Goal: Information Seeking & Learning: Learn about a topic

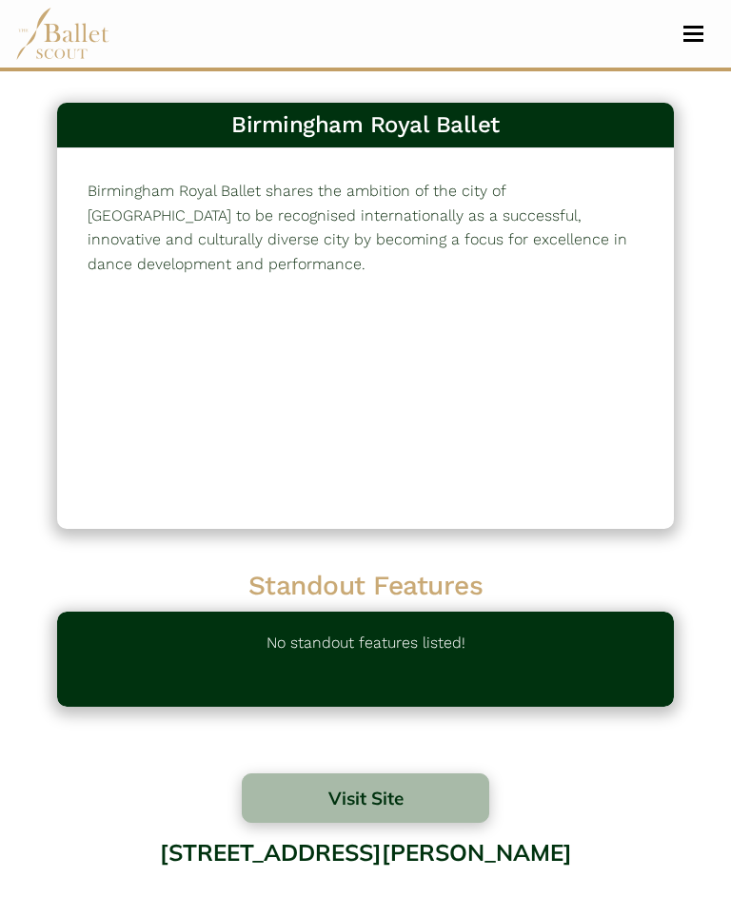
click at [688, 39] on span "Toggle navigation" at bounding box center [693, 40] width 20 height 3
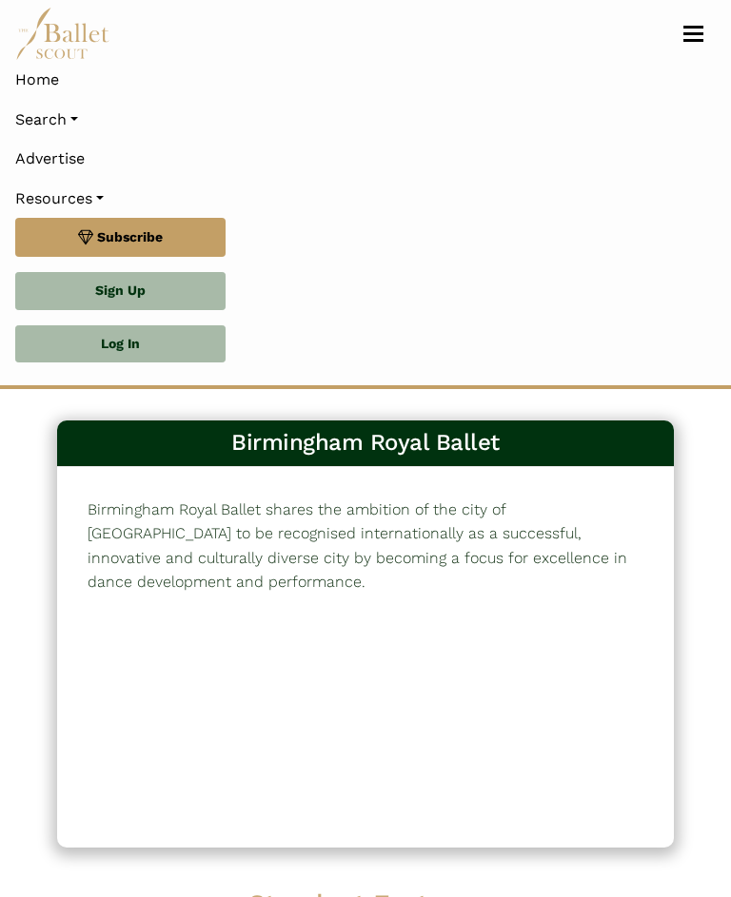
click at [67, 119] on link "Search" at bounding box center [365, 120] width 700 height 40
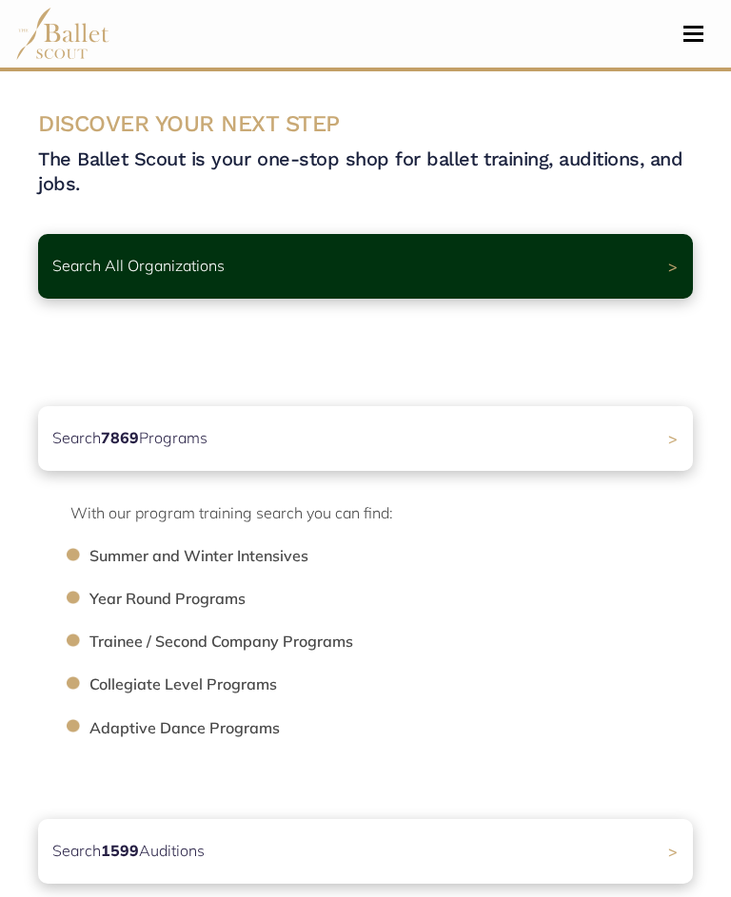
click at [302, 644] on li "Trainee / Second Company Programs" at bounding box center [400, 642] width 622 height 25
click at [322, 635] on li "Trainee / Second Company Programs" at bounding box center [400, 642] width 622 height 25
click at [246, 642] on li "Trainee / Second Company Programs" at bounding box center [400, 642] width 622 height 25
click at [130, 651] on li "Trainee / Second Company Programs" at bounding box center [400, 642] width 622 height 25
click at [106, 647] on li "Trainee / Second Company Programs" at bounding box center [400, 642] width 622 height 25
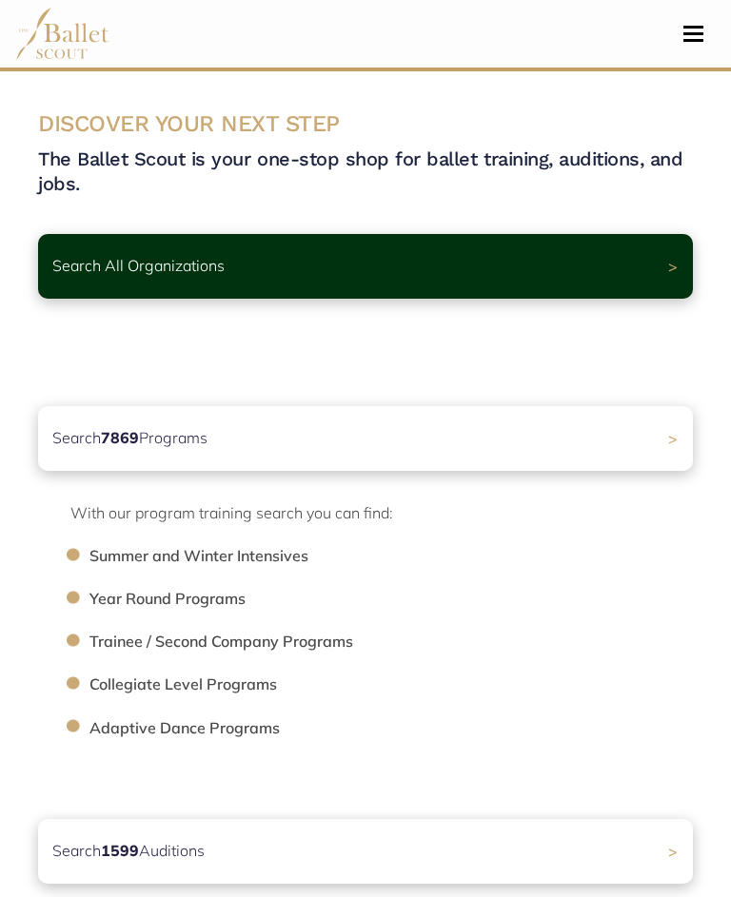
click at [671, 438] on div "Search 7869 Programs >" at bounding box center [365, 438] width 655 height 65
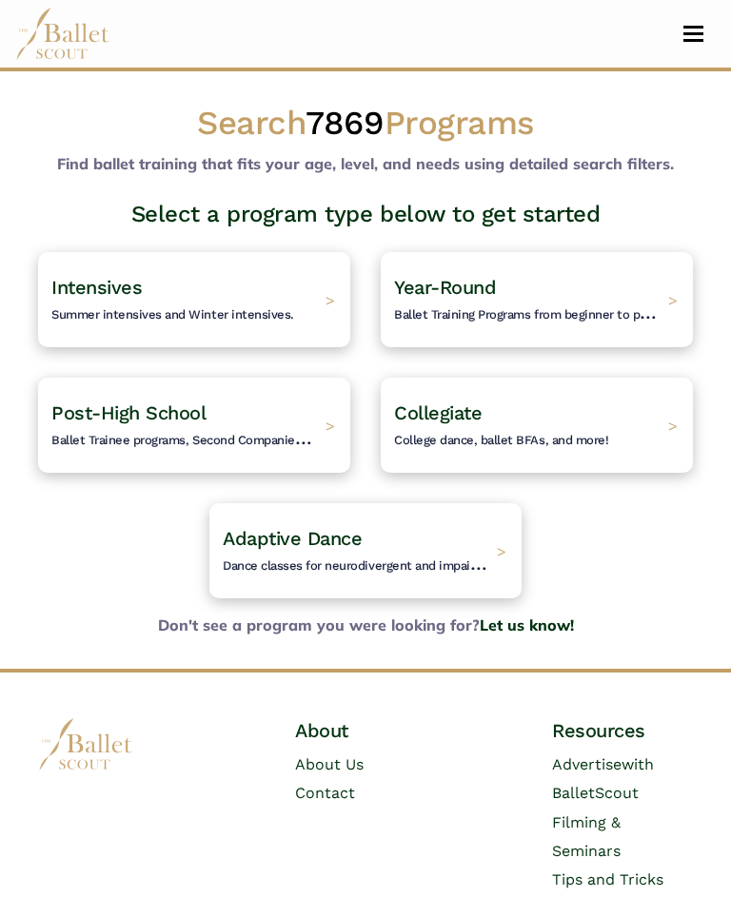
click at [269, 427] on h4 "Post-High School Ballet Trainee programs, Second Companies, and other post high…" at bounding box center [183, 425] width 265 height 49
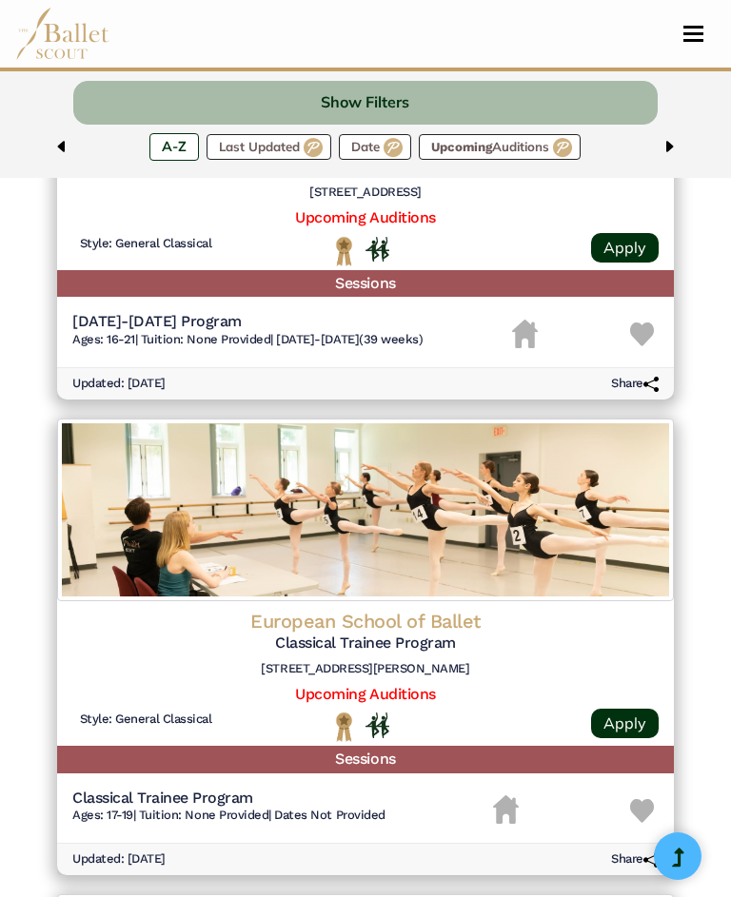
scroll to position [3331, 0]
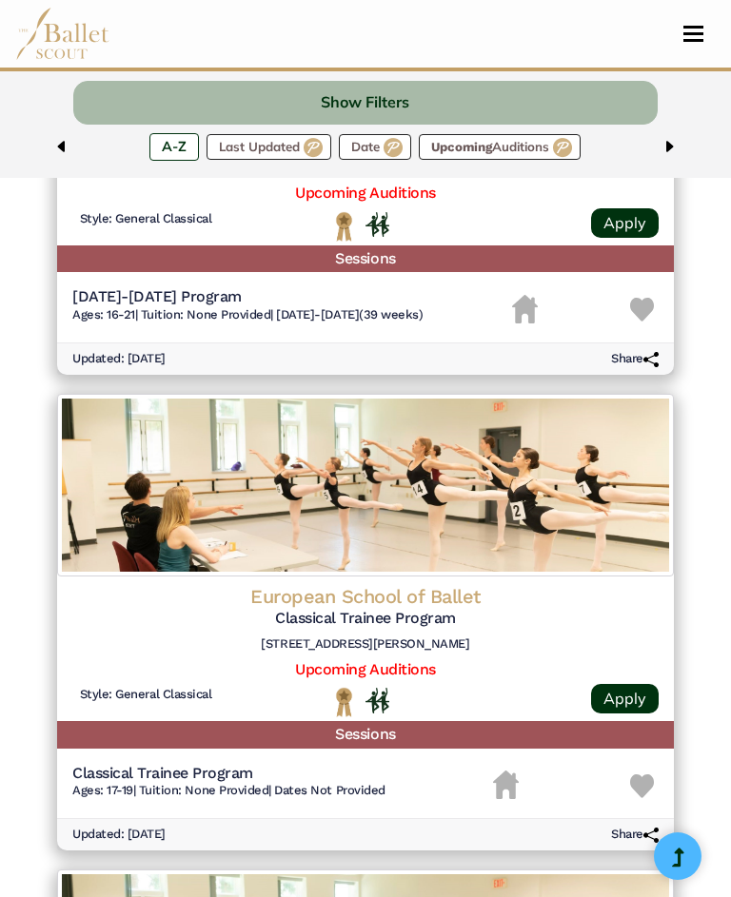
click at [617, 684] on link "Apply" at bounding box center [625, 699] width 68 height 30
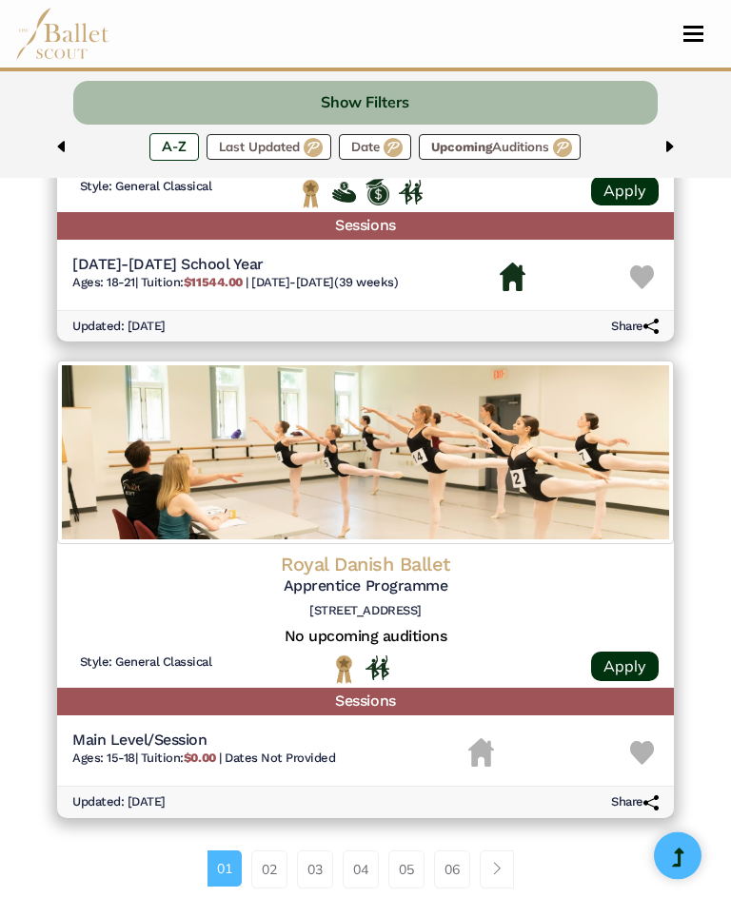
scroll to position [4314, 0]
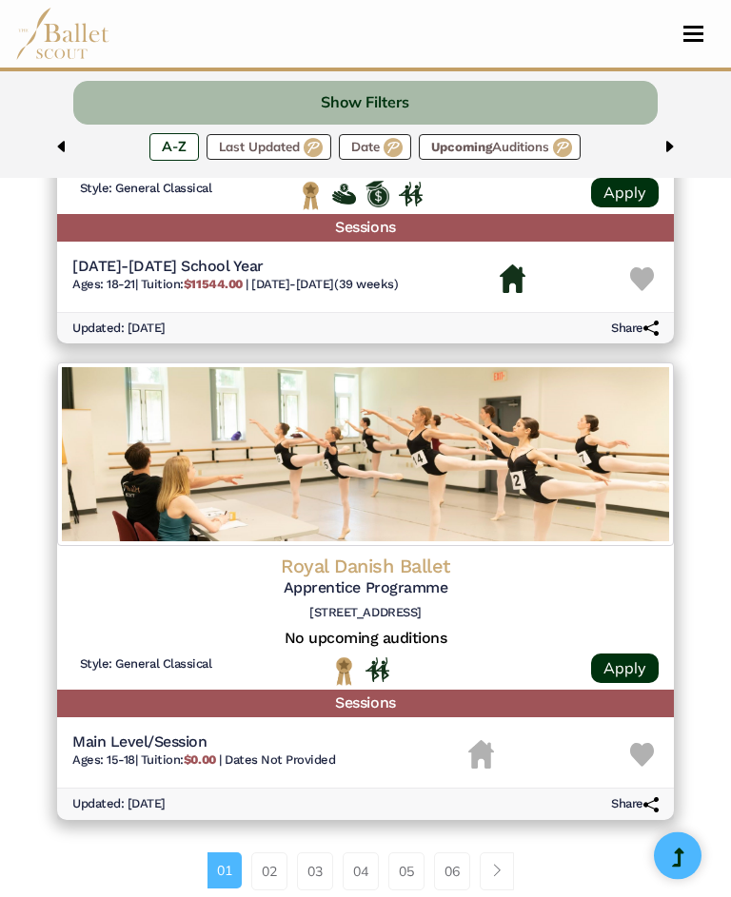
click at [626, 655] on link "Apply" at bounding box center [625, 670] width 68 height 30
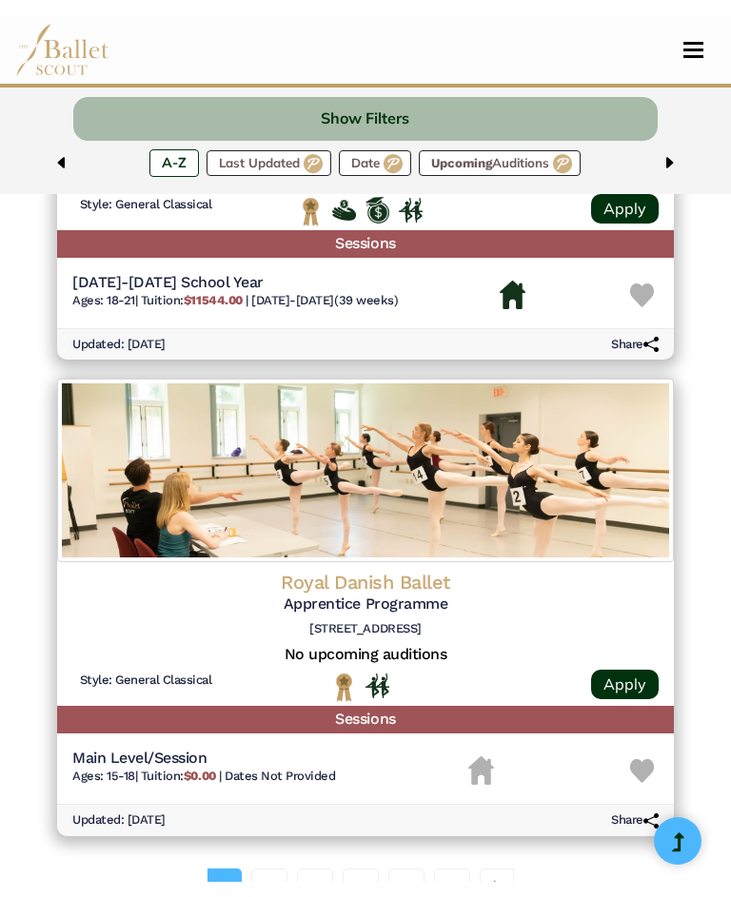
scroll to position [4317, 0]
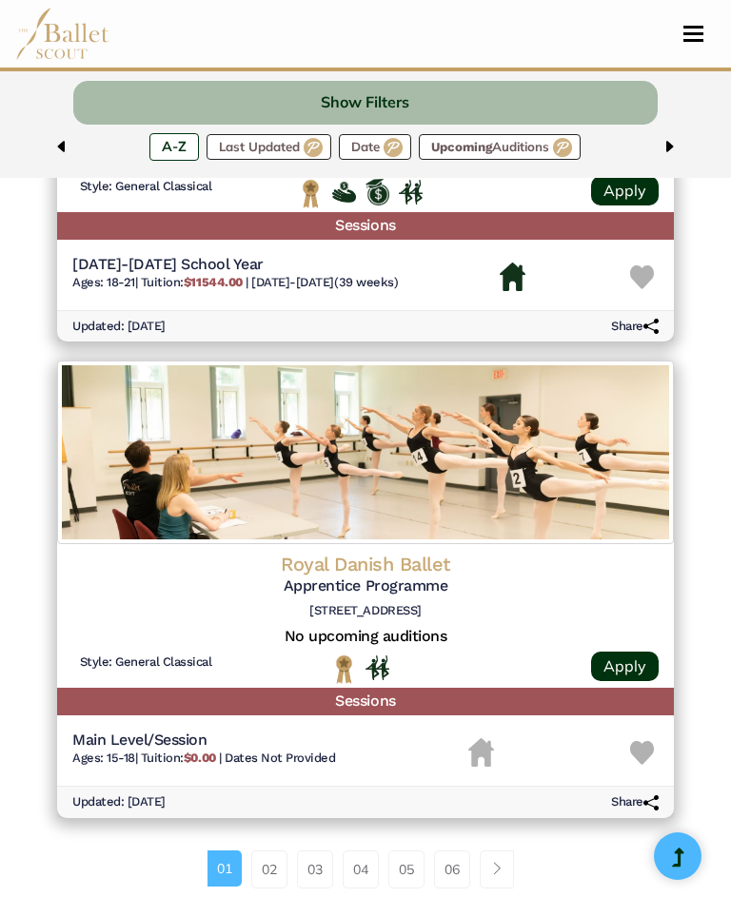
click at [379, 147] on label "Date" at bounding box center [375, 147] width 72 height 27
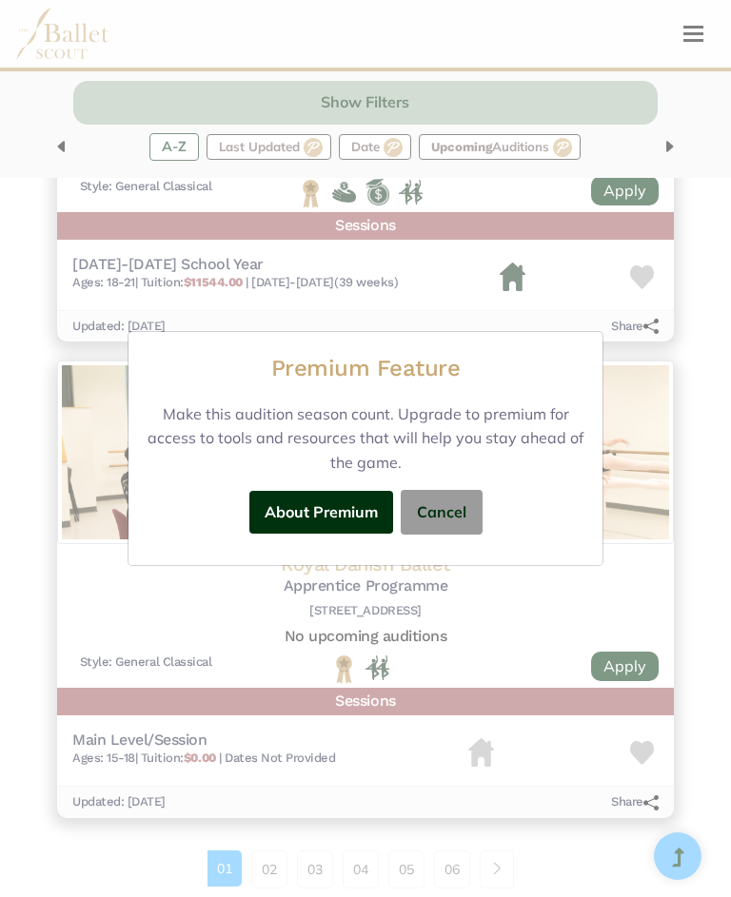
click at [440, 508] on button "Cancel" at bounding box center [442, 512] width 82 height 45
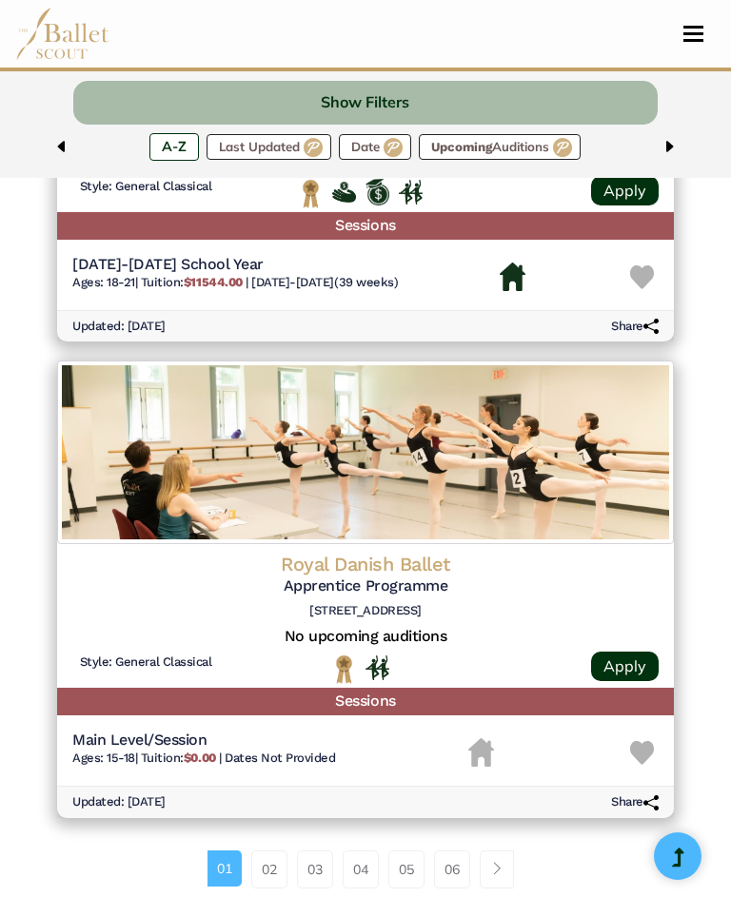
click at [677, 36] on button "Toggle navigation" at bounding box center [693, 34] width 45 height 18
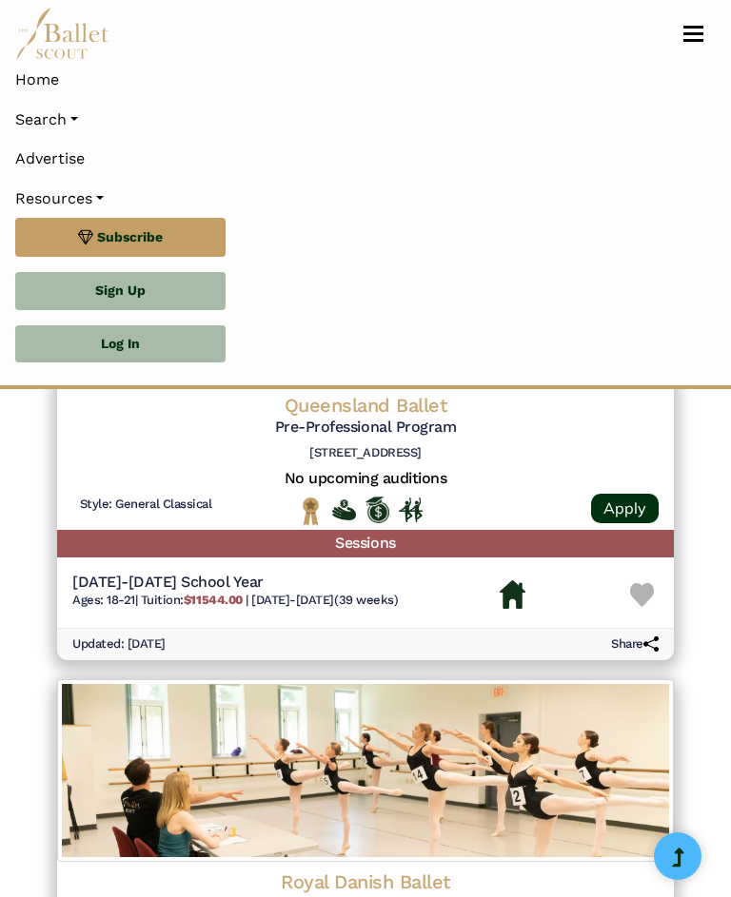
click at [69, 133] on link "Search" at bounding box center [365, 120] width 700 height 40
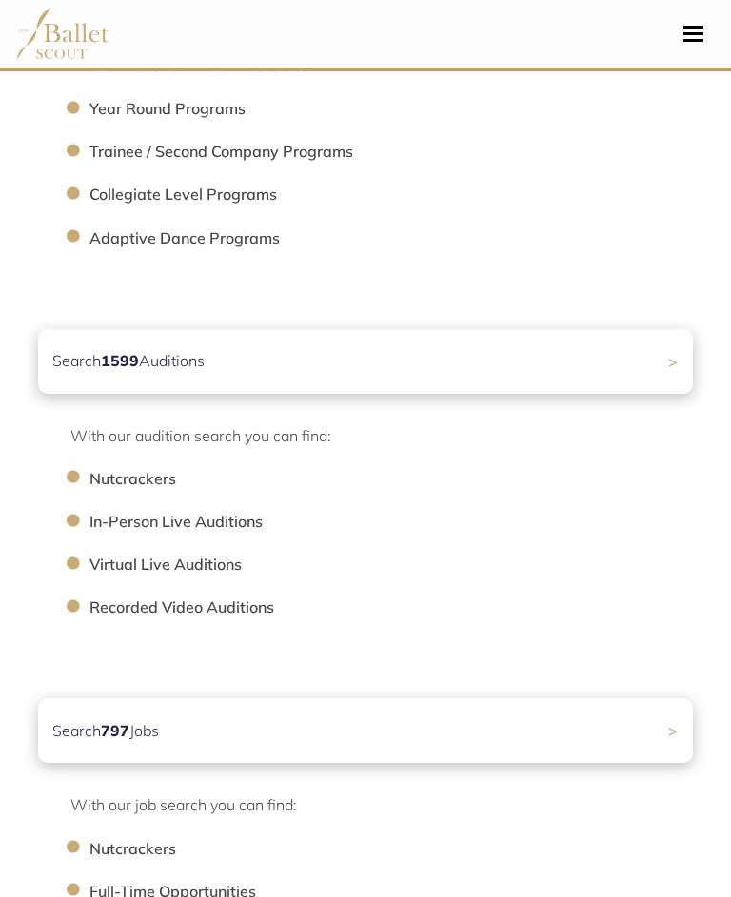
scroll to position [490, 0]
click at [668, 365] on div "Search 1599 Auditions >" at bounding box center [365, 361] width 655 height 65
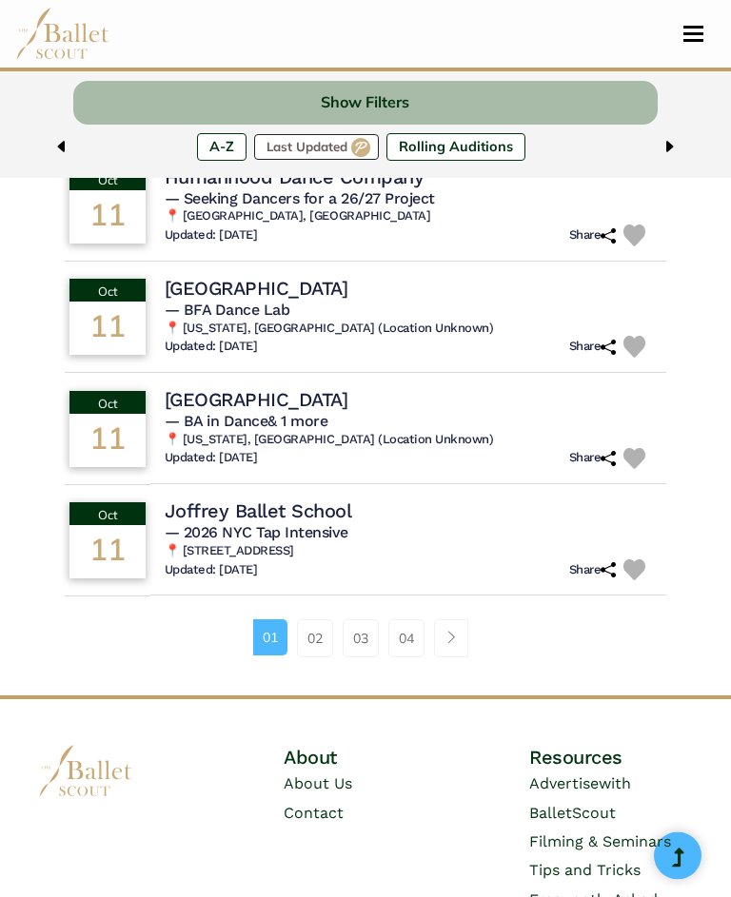
scroll to position [1264, 0]
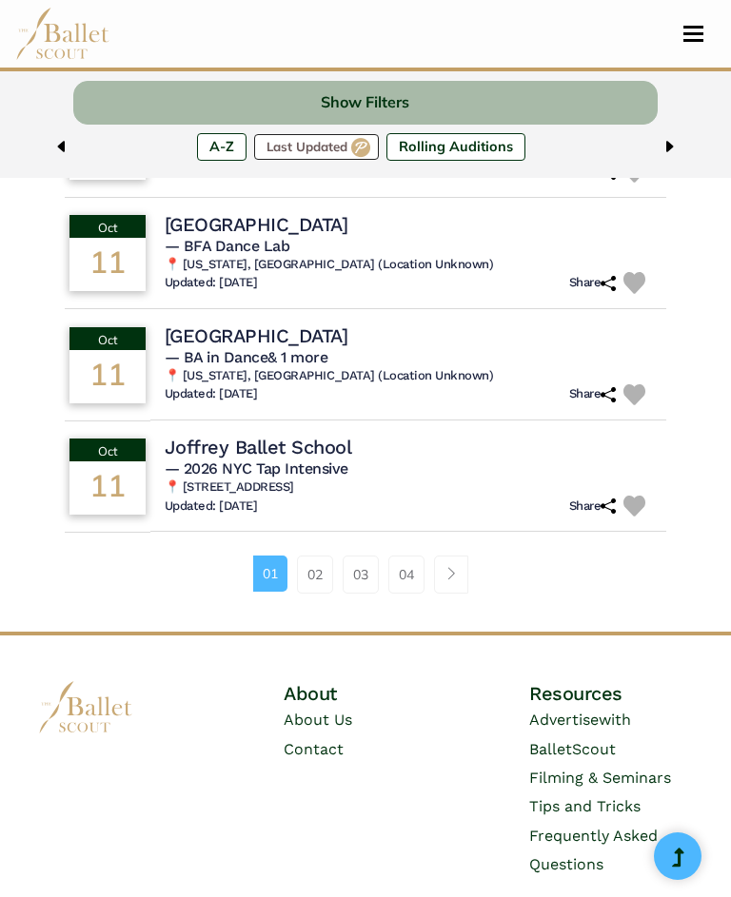
click at [315, 581] on link "02" at bounding box center [315, 575] width 36 height 38
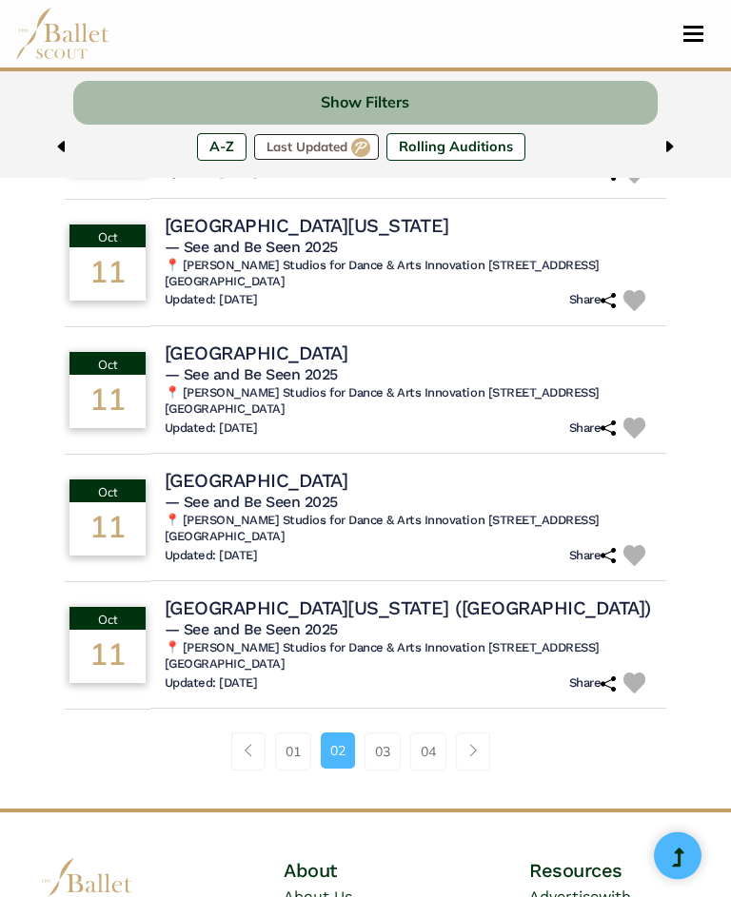
scroll to position [1219, 0]
click at [381, 733] on link "03" at bounding box center [383, 752] width 36 height 38
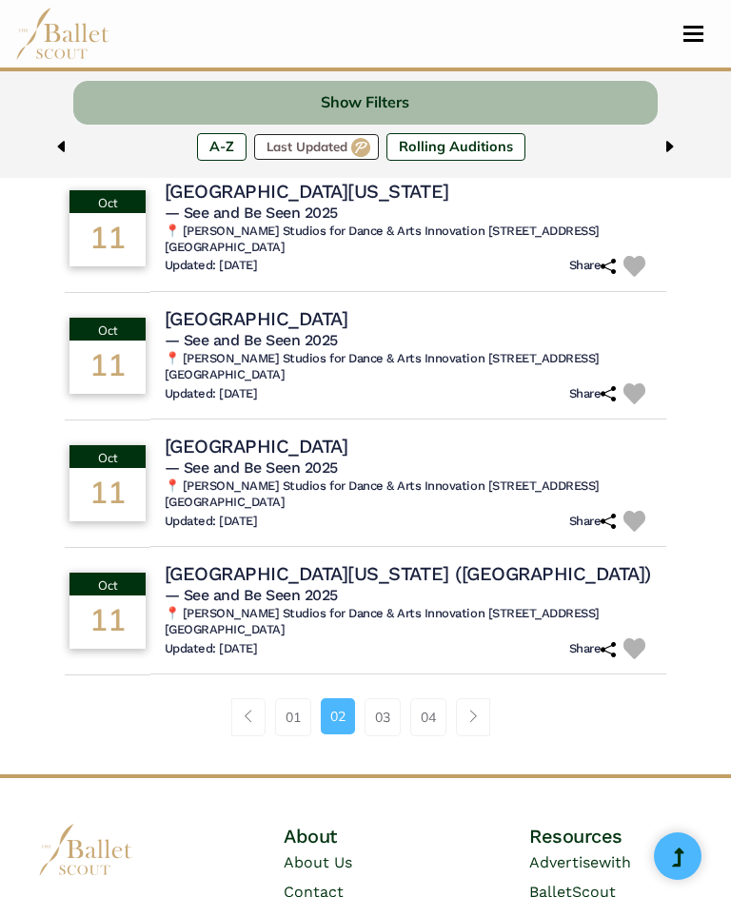
click at [699, 36] on button "Toggle navigation" at bounding box center [693, 34] width 45 height 18
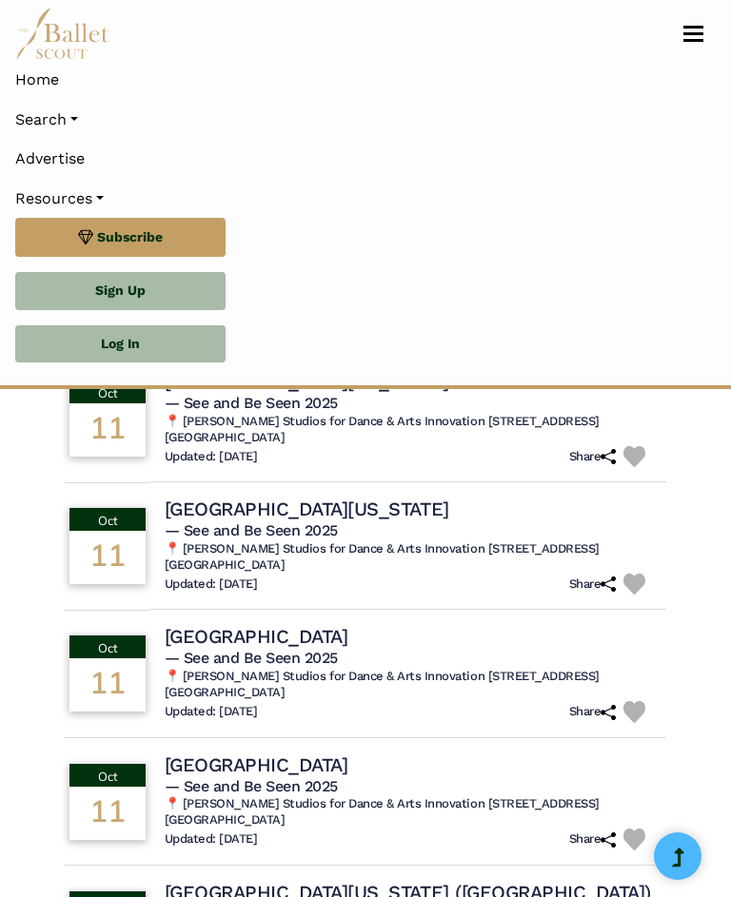
click at [48, 117] on link "Search" at bounding box center [365, 120] width 700 height 40
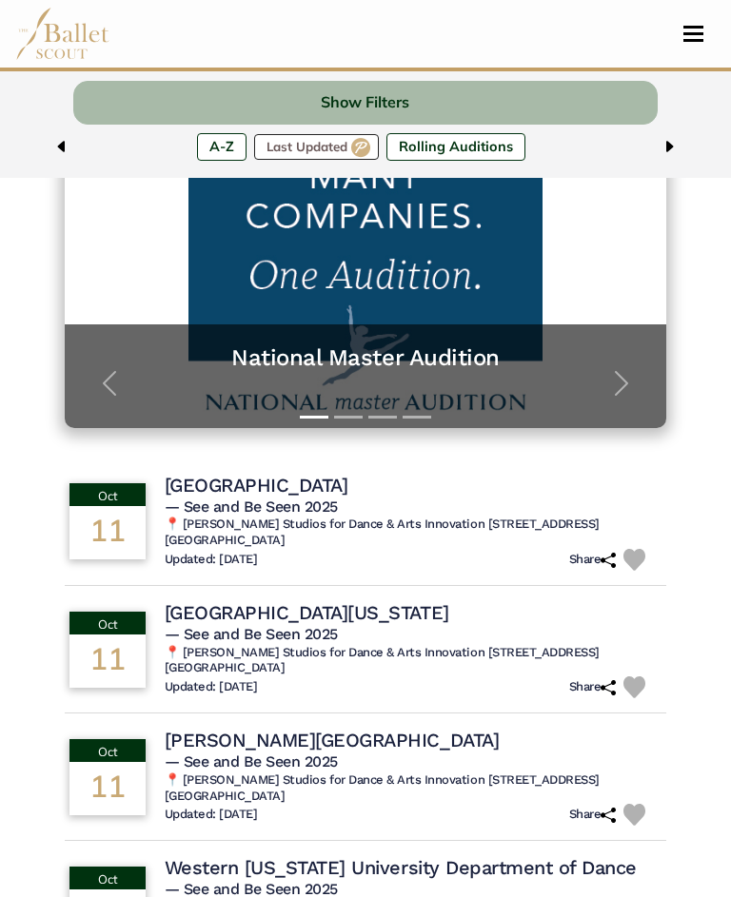
scroll to position [317, 0]
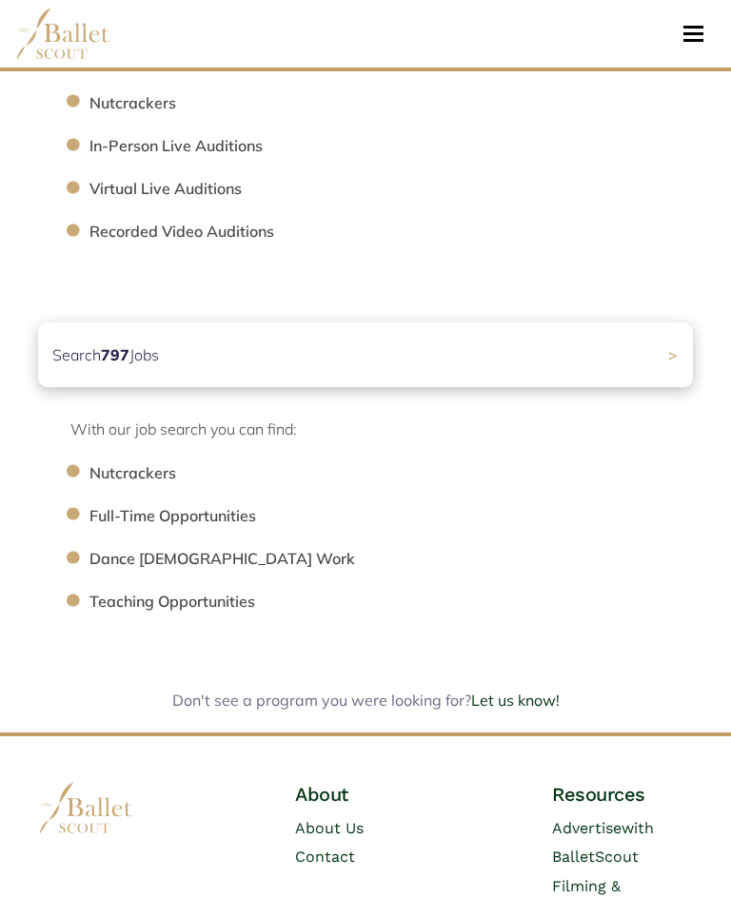
scroll to position [866, 0]
click at [665, 348] on div "Search 797 Jobs >" at bounding box center [365, 355] width 655 height 65
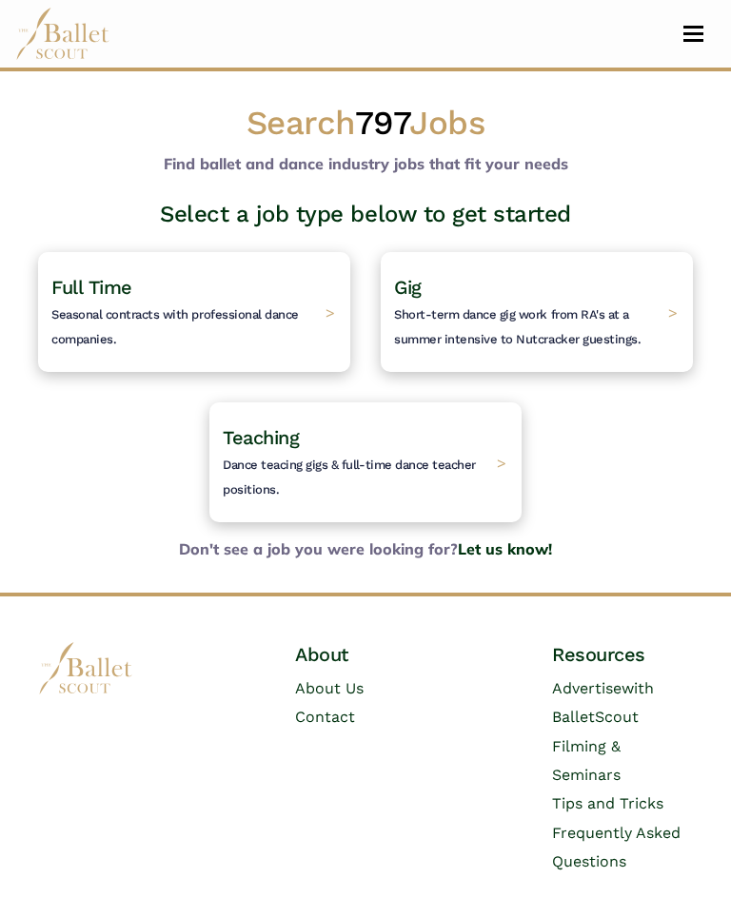
click at [281, 307] on span "Seasonal contracts with professional dance companies." at bounding box center [174, 326] width 247 height 39
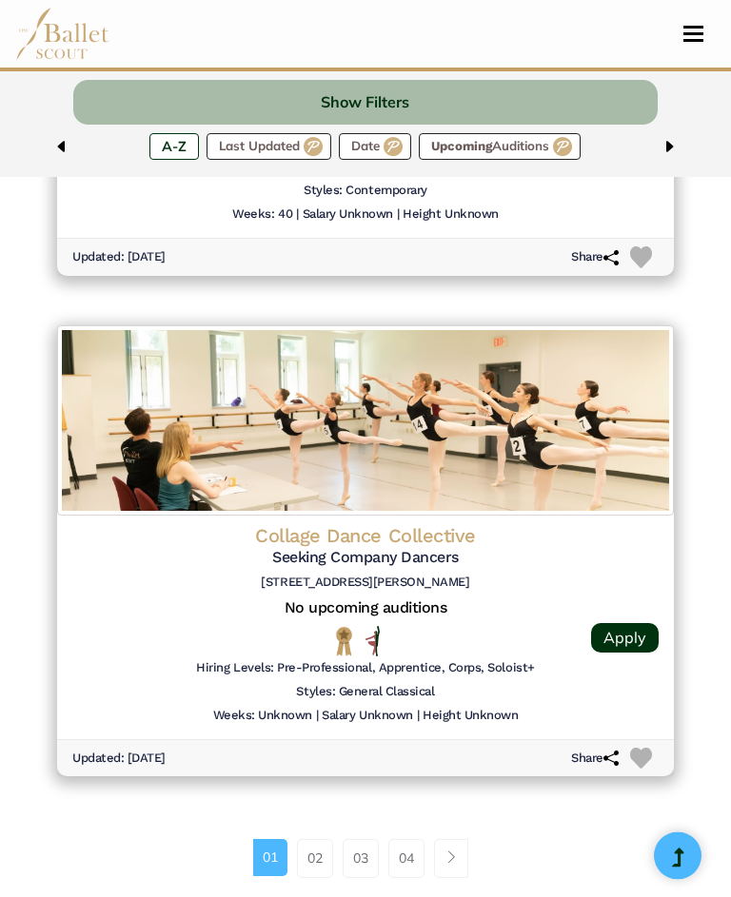
scroll to position [4553, 0]
click at [314, 839] on link "02" at bounding box center [315, 858] width 36 height 38
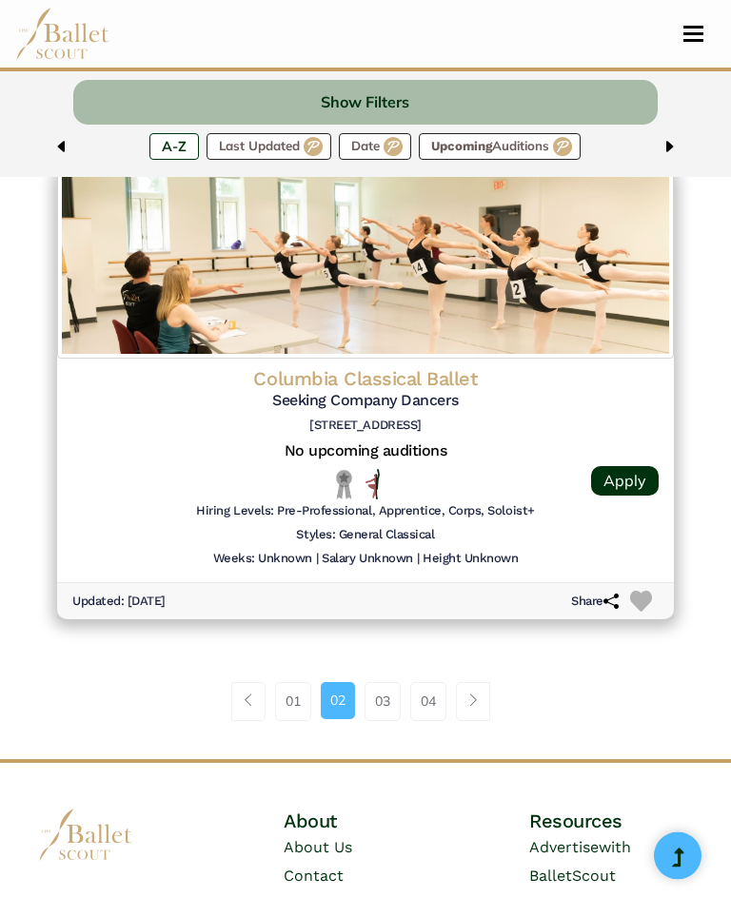
scroll to position [4701, 0]
click at [382, 682] on link "03" at bounding box center [383, 701] width 36 height 38
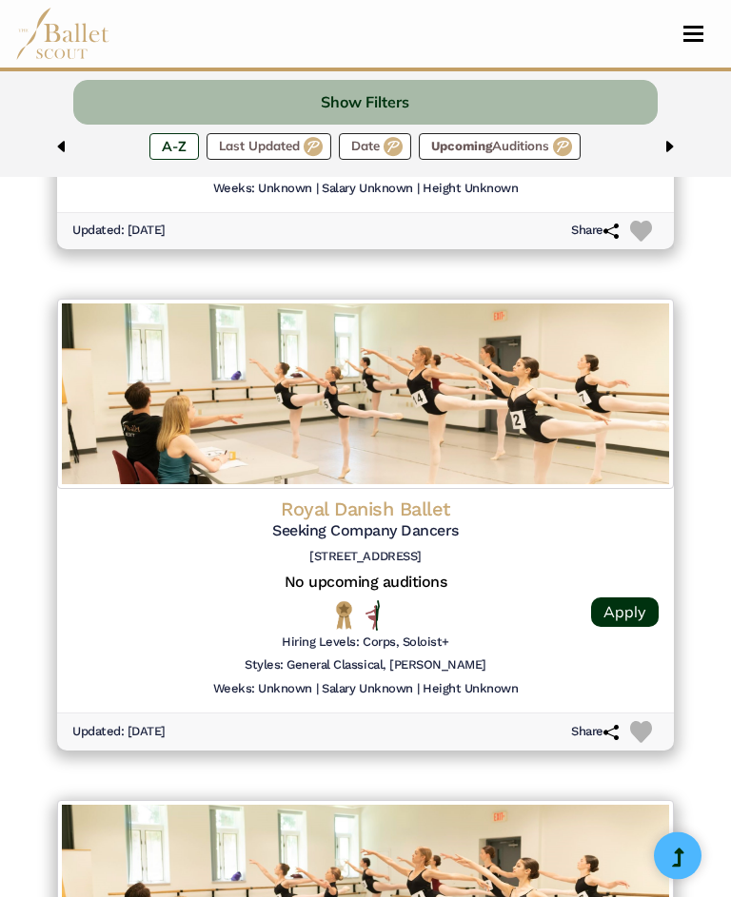
scroll to position [1065, 0]
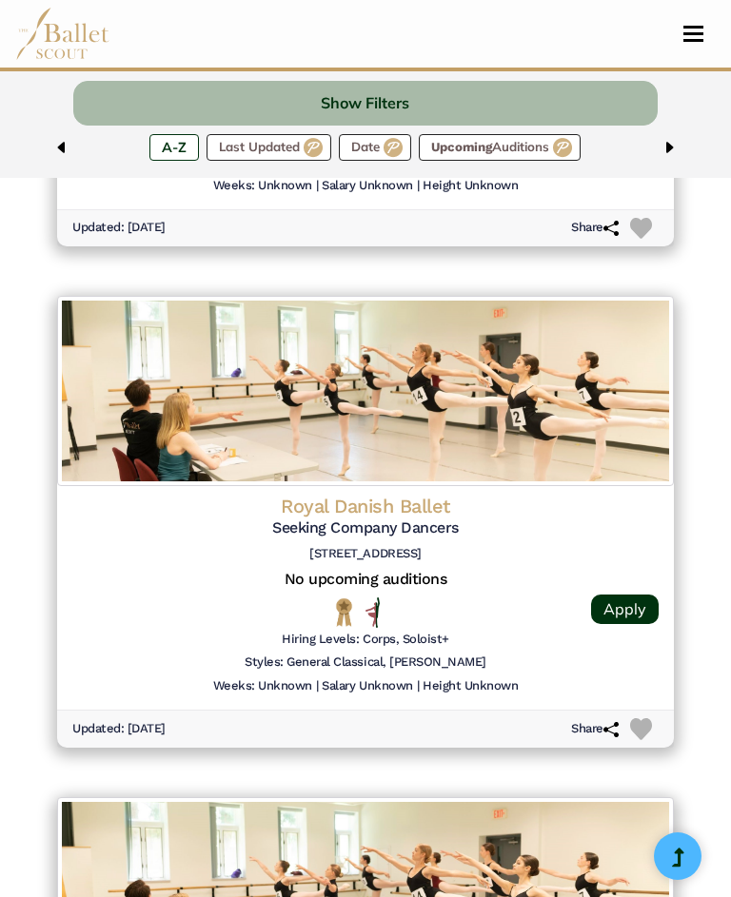
click at [631, 595] on link "Apply" at bounding box center [625, 610] width 68 height 30
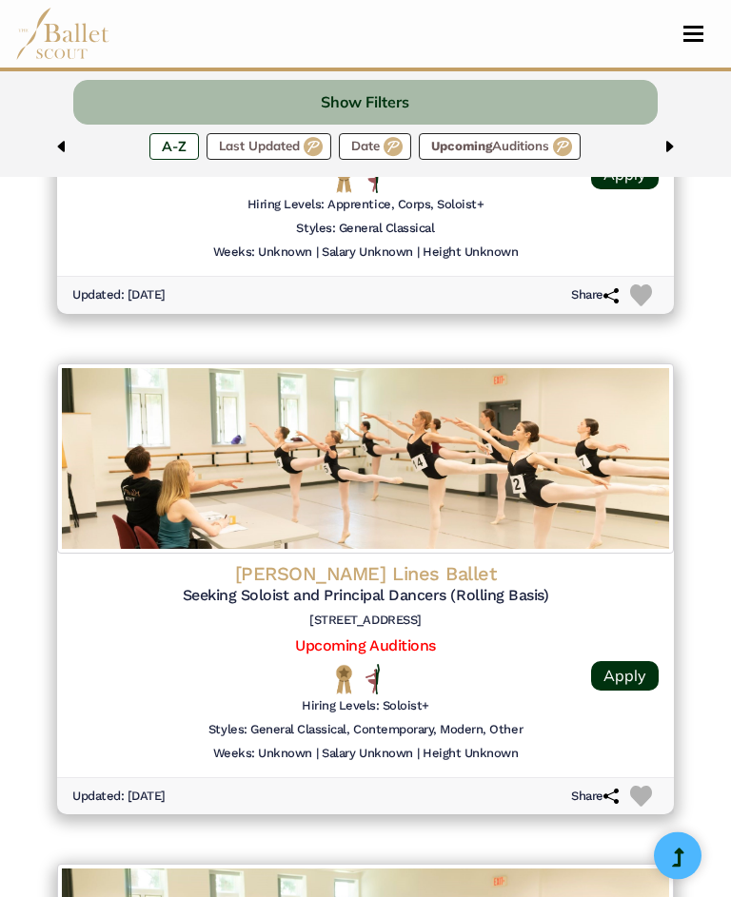
scroll to position [4006, 0]
click at [628, 661] on link "Apply" at bounding box center [625, 676] width 68 height 30
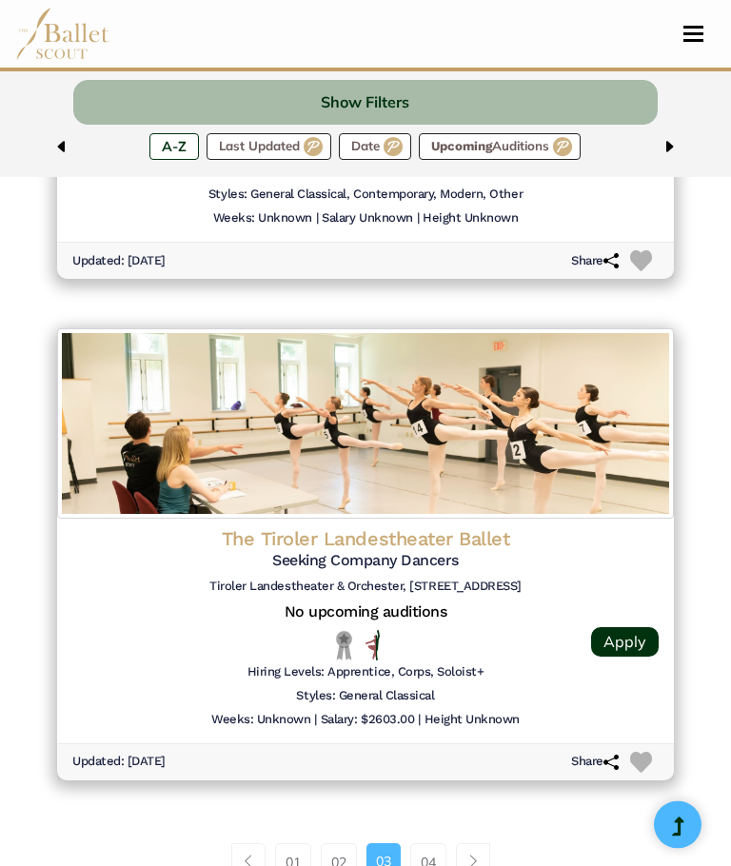
scroll to position [4542, 0]
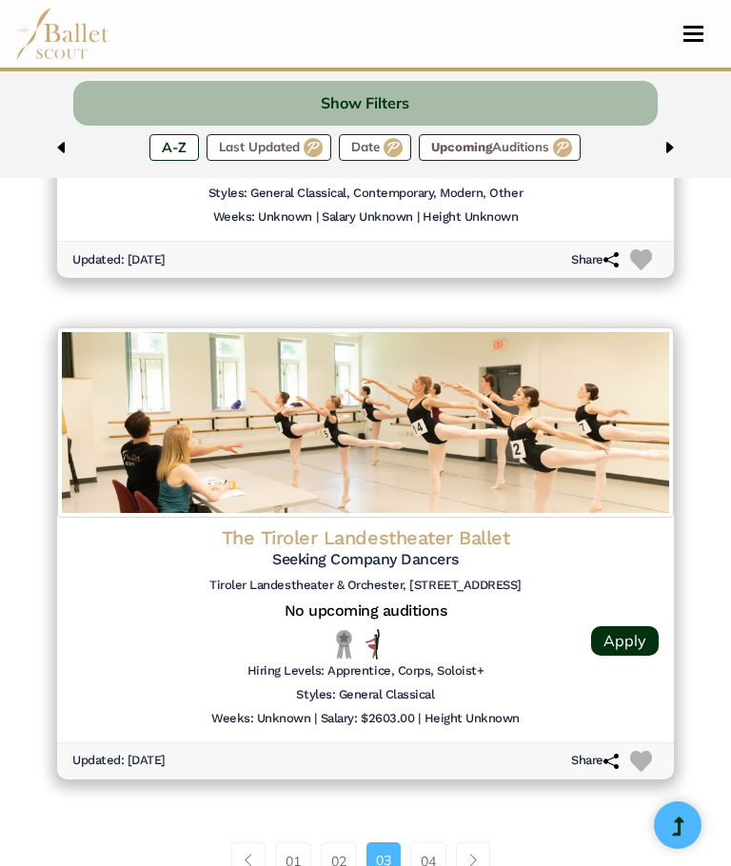
click at [429, 842] on link "04" at bounding box center [428, 861] width 36 height 38
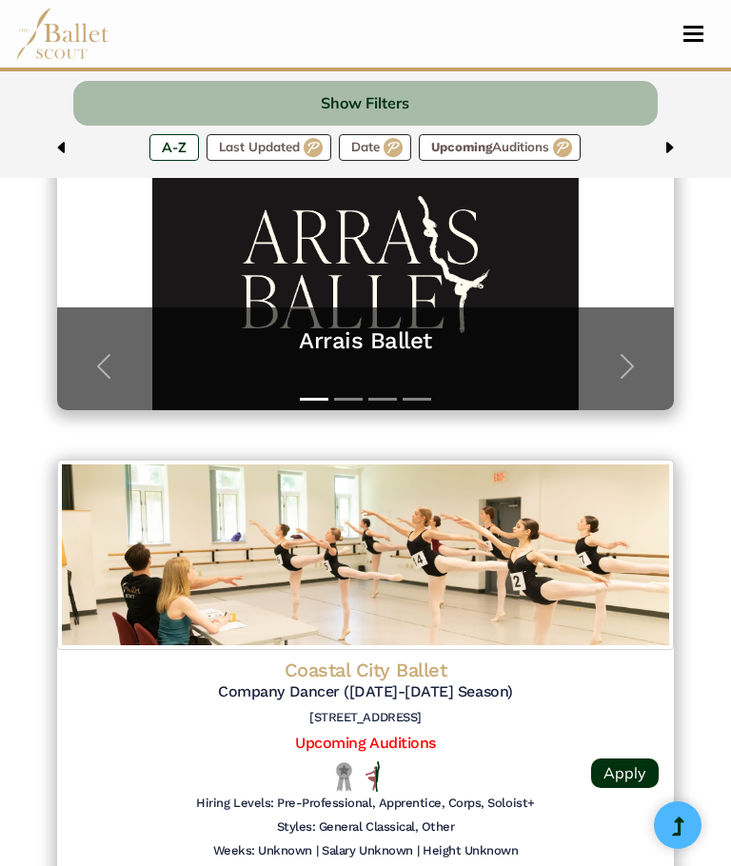
scroll to position [398, 0]
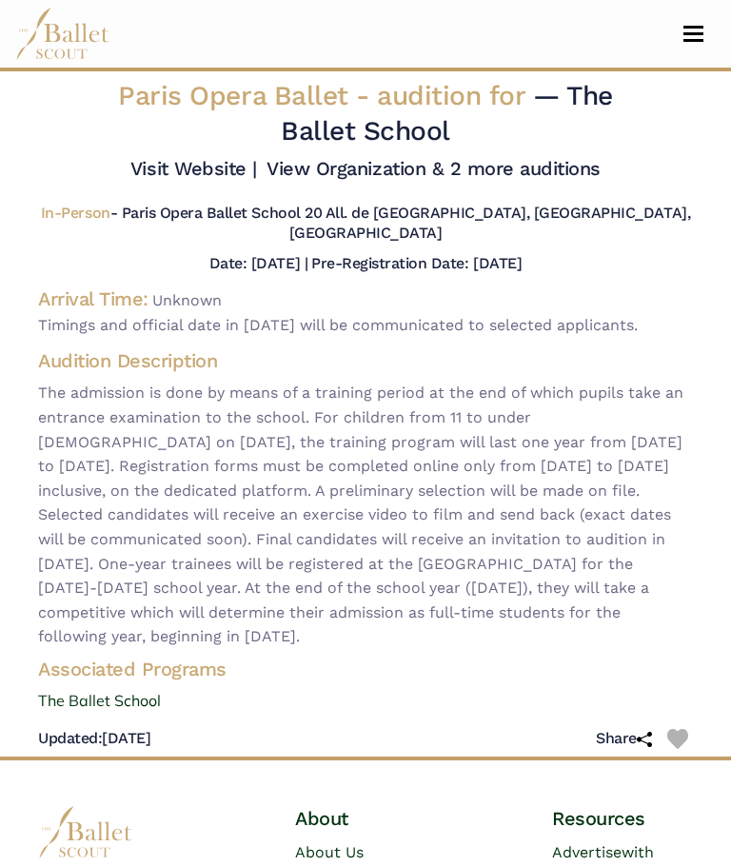
click at [685, 32] on span "Toggle navigation" at bounding box center [693, 33] width 20 height 3
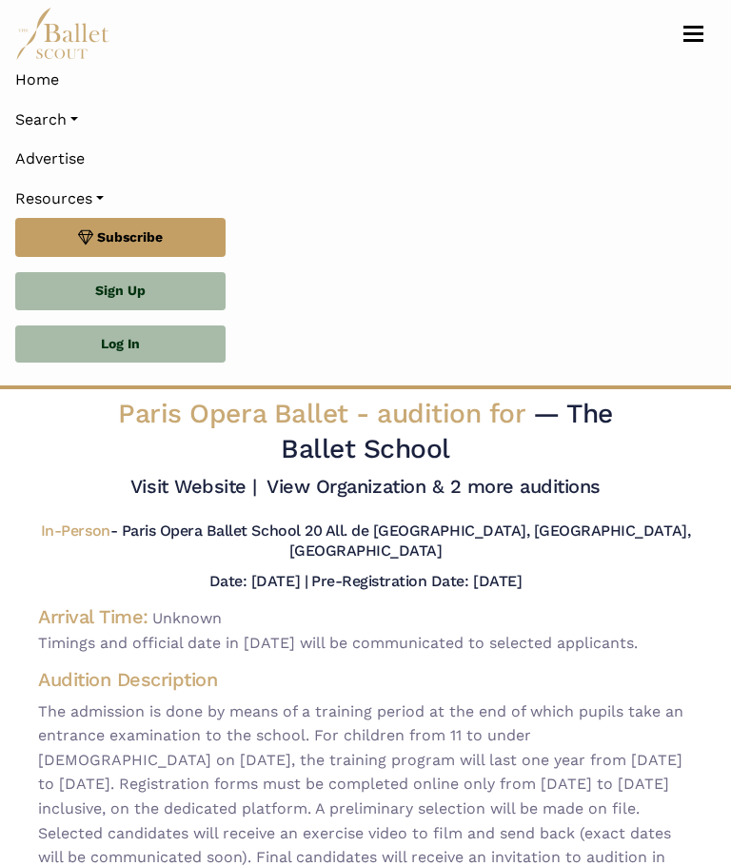
click at [528, 261] on li "Subscribe" at bounding box center [365, 244] width 700 height 53
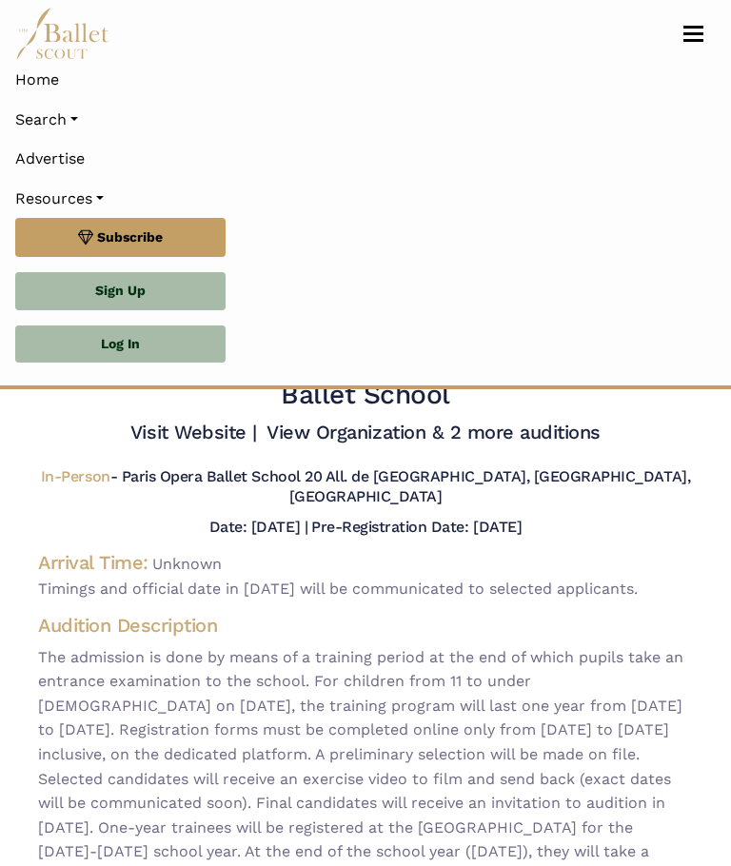
scroll to position [54, 0]
click at [693, 40] on span "Toggle navigation" at bounding box center [693, 40] width 20 height 3
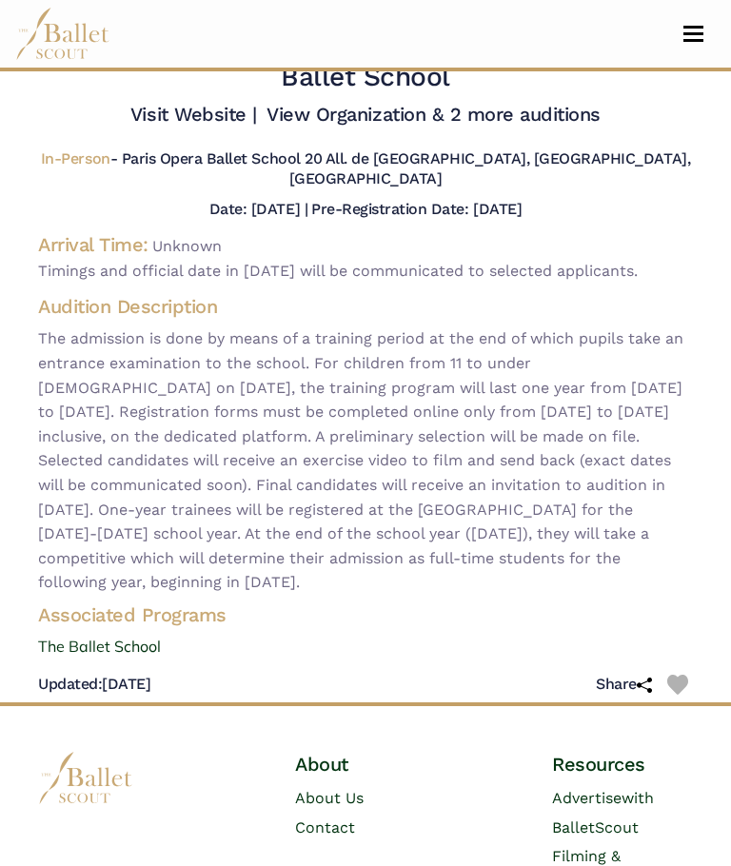
scroll to position [0, 0]
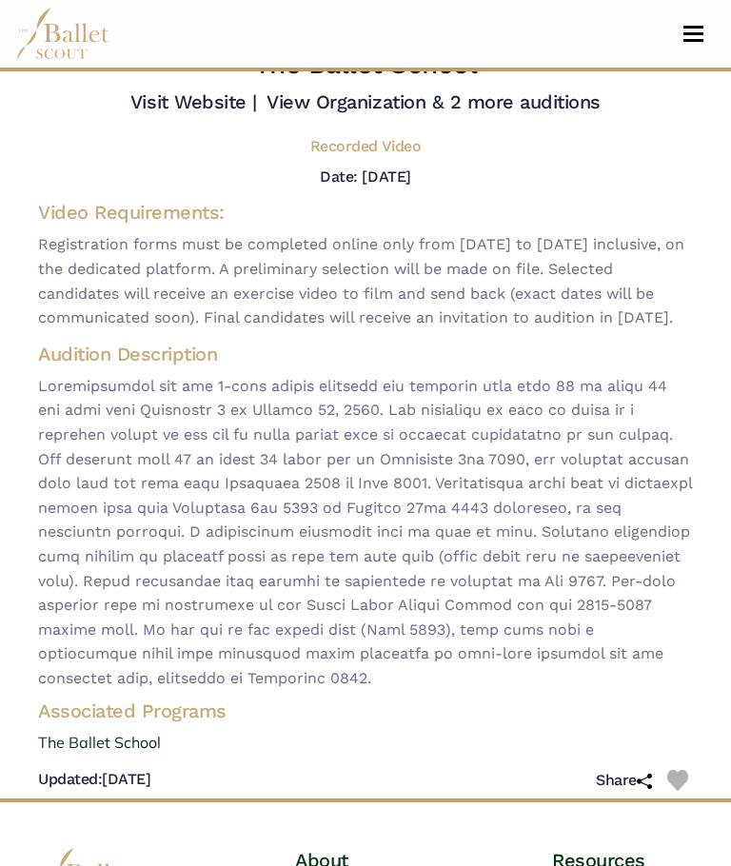
scroll to position [41, 0]
